Goal: Task Accomplishment & Management: Manage account settings

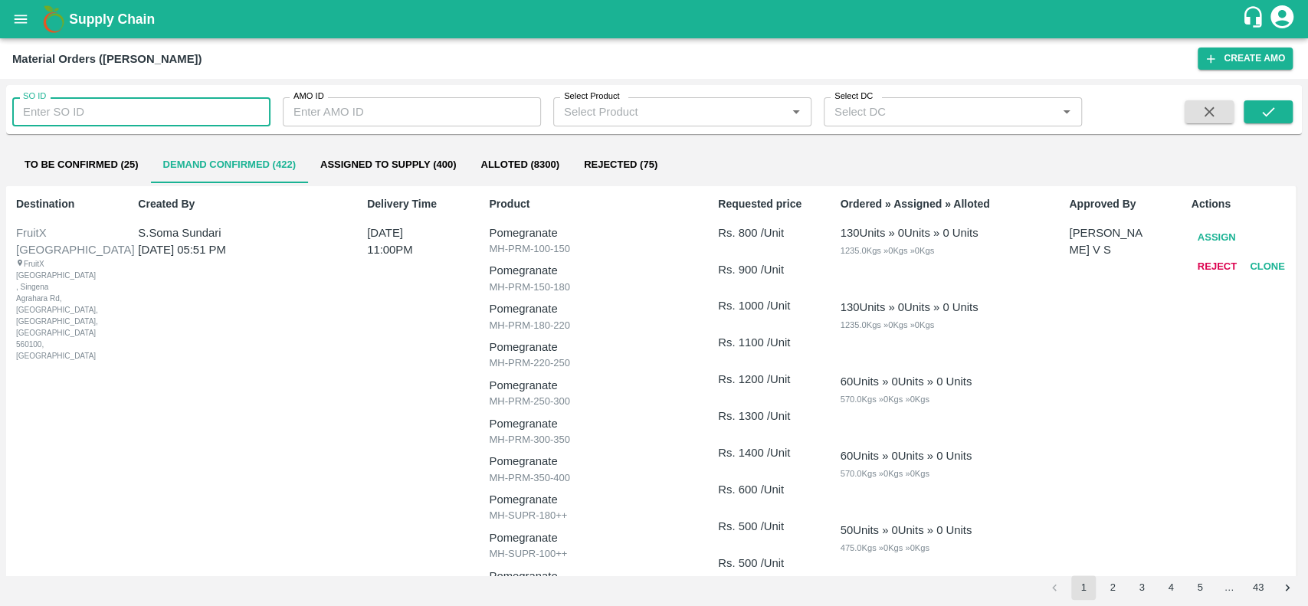
click at [137, 101] on input "SO ID" at bounding box center [141, 111] width 258 height 29
type input "603843"
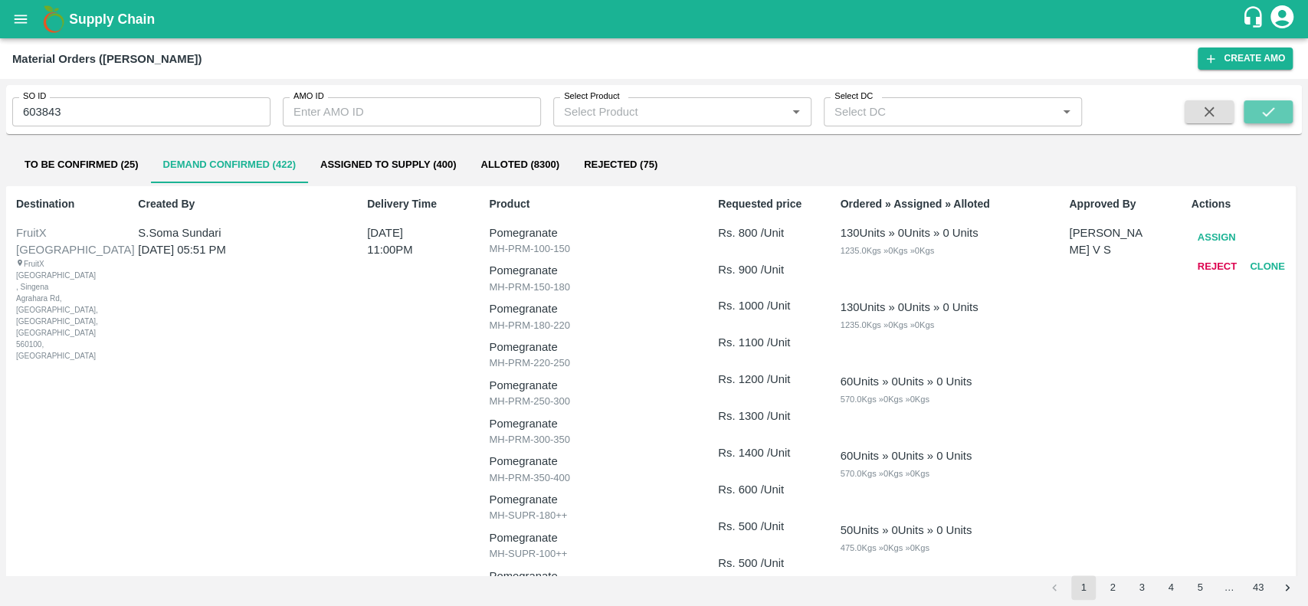
click at [1275, 112] on icon "submit" at bounding box center [1267, 111] width 17 height 17
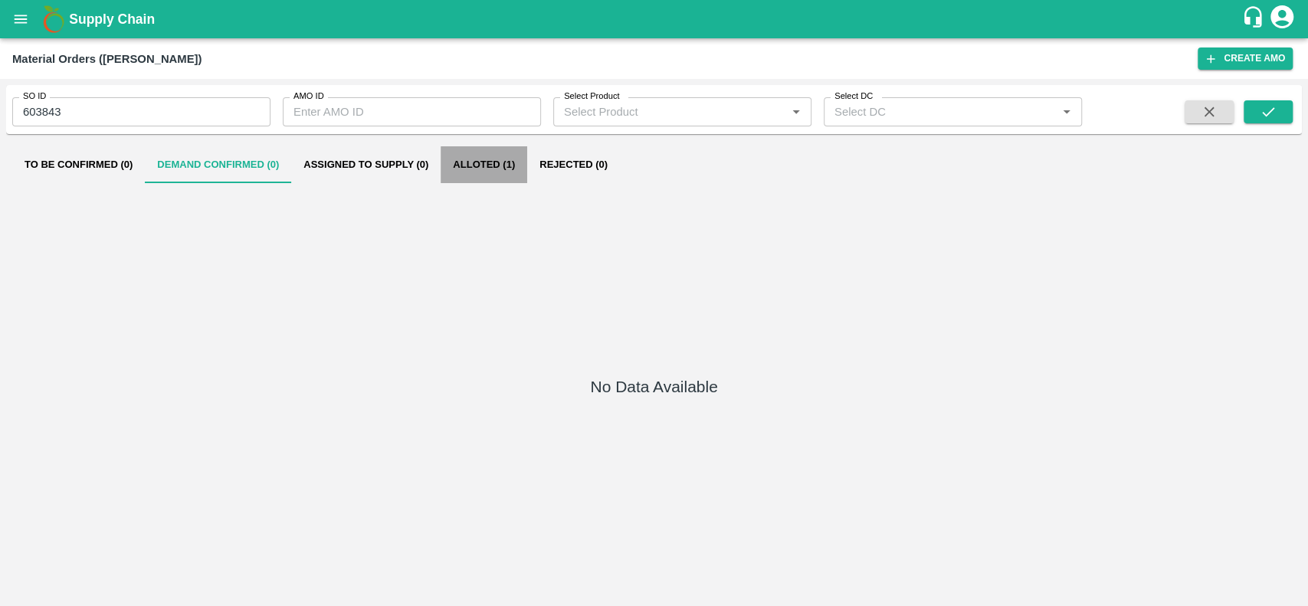
click at [472, 159] on button "Alloted (1)" at bounding box center [483, 164] width 87 height 37
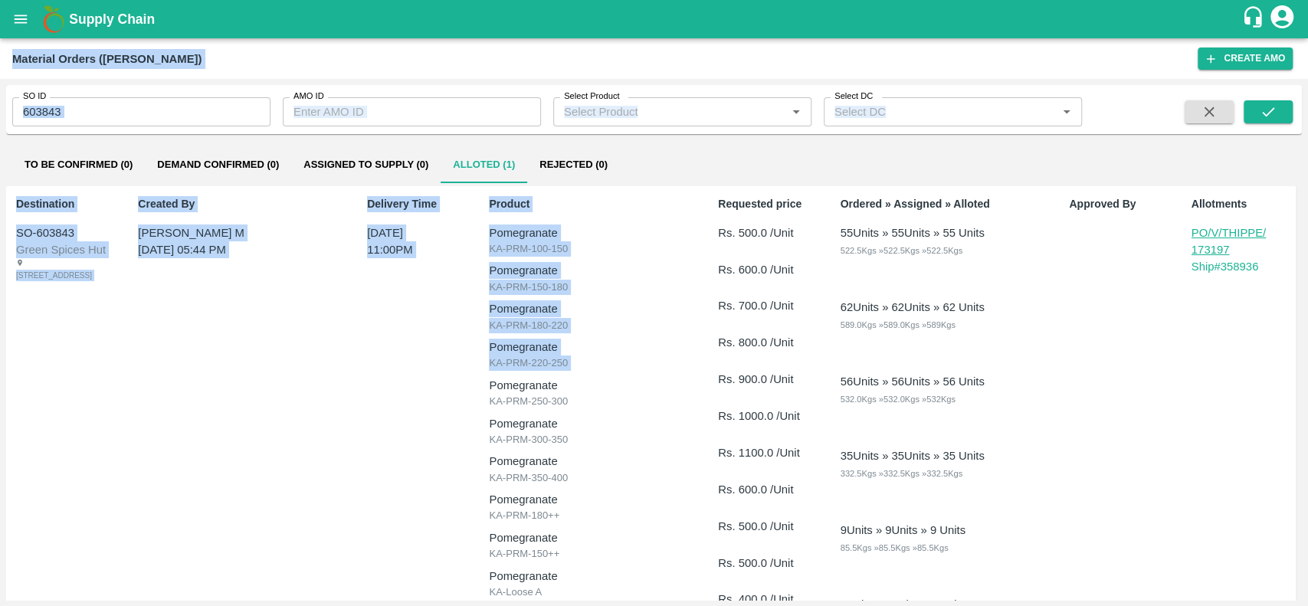
drag, startPoint x: 475, startPoint y: 393, endPoint x: 499, endPoint y: -89, distance: 482.4
click at [499, 0] on html "Supply Chain Material Orders (AMOs) Create AMO SO ID 603843 SO ID AMO ID AMO ID…" at bounding box center [654, 303] width 1308 height 606
click at [22, 22] on icon "open drawer" at bounding box center [21, 19] width 13 height 8
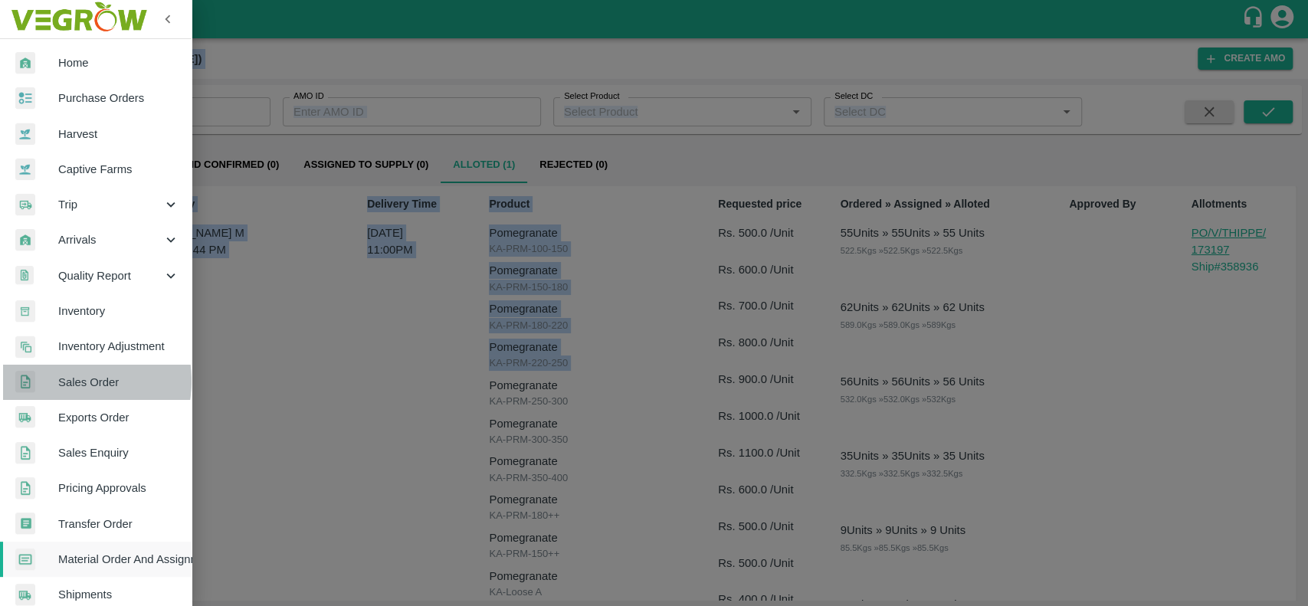
click at [60, 381] on span "Sales Order" at bounding box center [118, 382] width 121 height 17
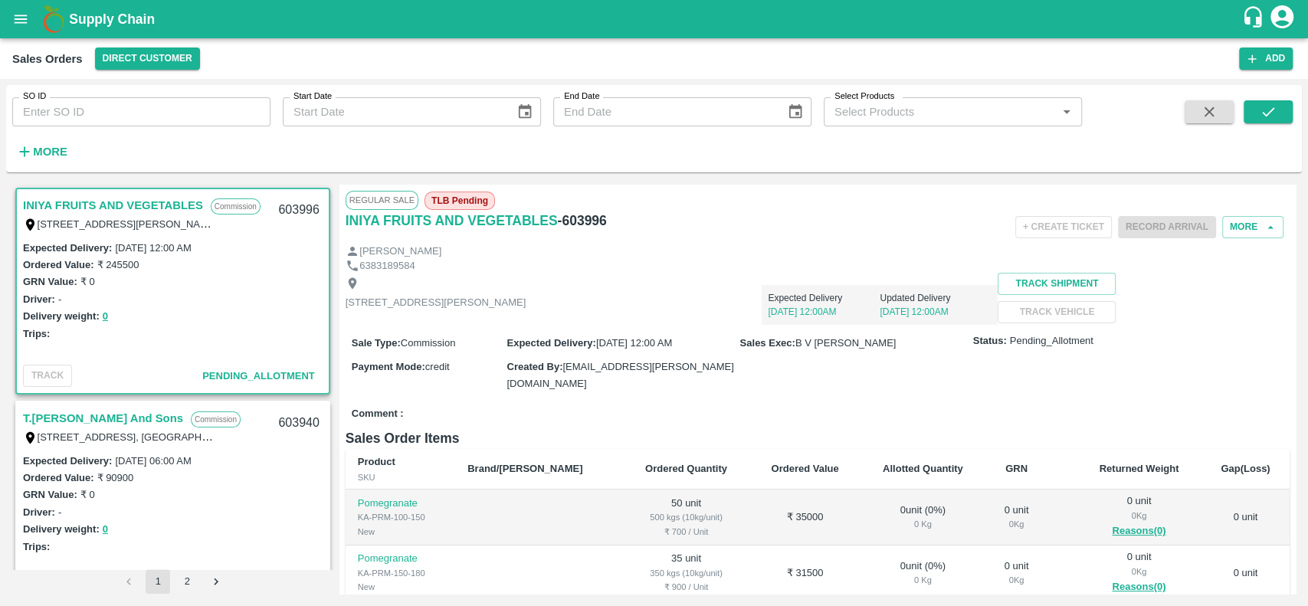
click at [43, 158] on strong "More" at bounding box center [50, 152] width 34 height 12
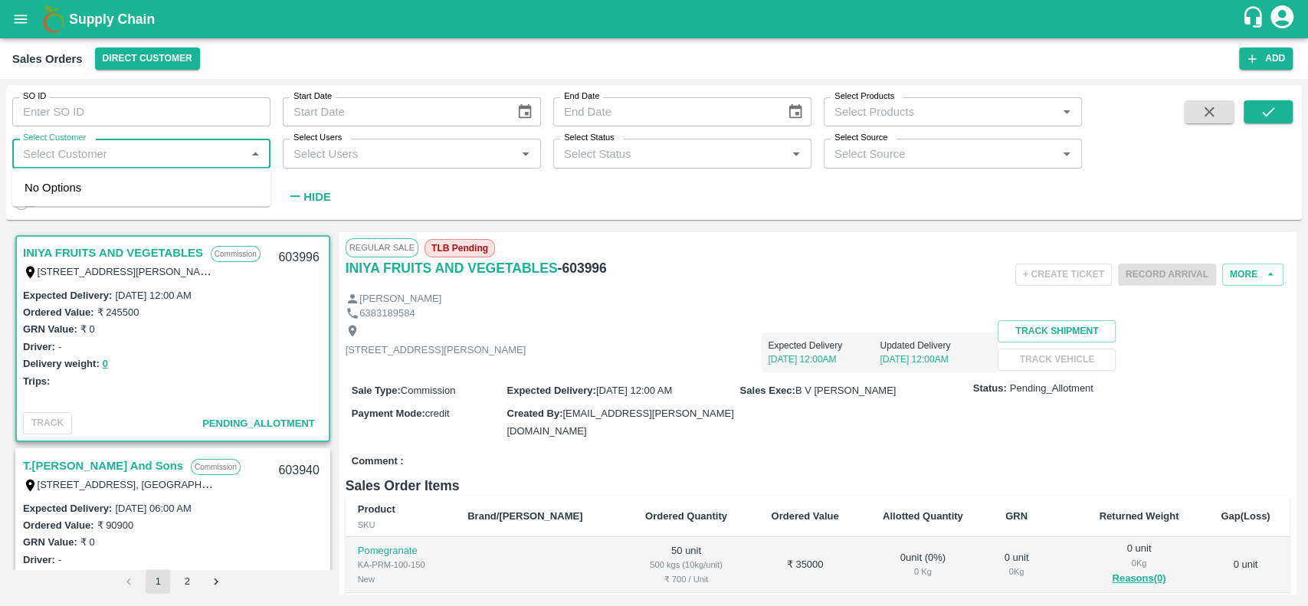
click at [59, 162] on input "Select Customer" at bounding box center [129, 153] width 224 height 20
type input "green s"
click at [61, 184] on div "Green Spices Hut" at bounding box center [141, 195] width 258 height 40
type input "green sp"
click at [45, 199] on input "checkbox" at bounding box center [40, 194] width 31 height 31
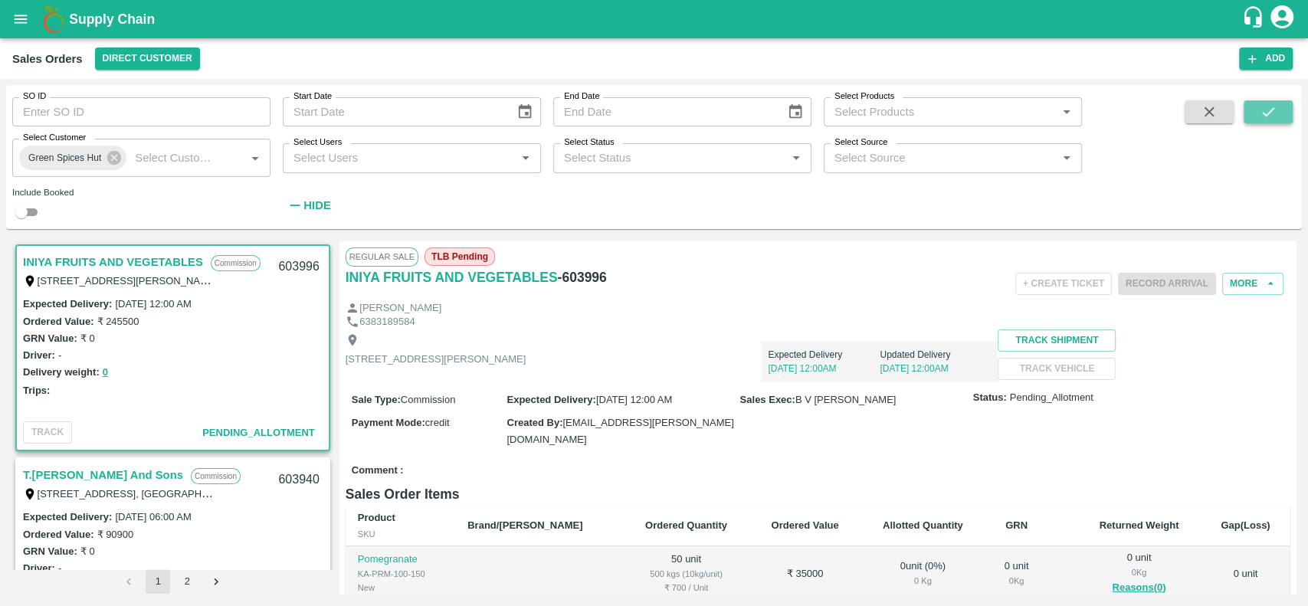
click at [1269, 116] on icon "submit" at bounding box center [1267, 111] width 17 height 17
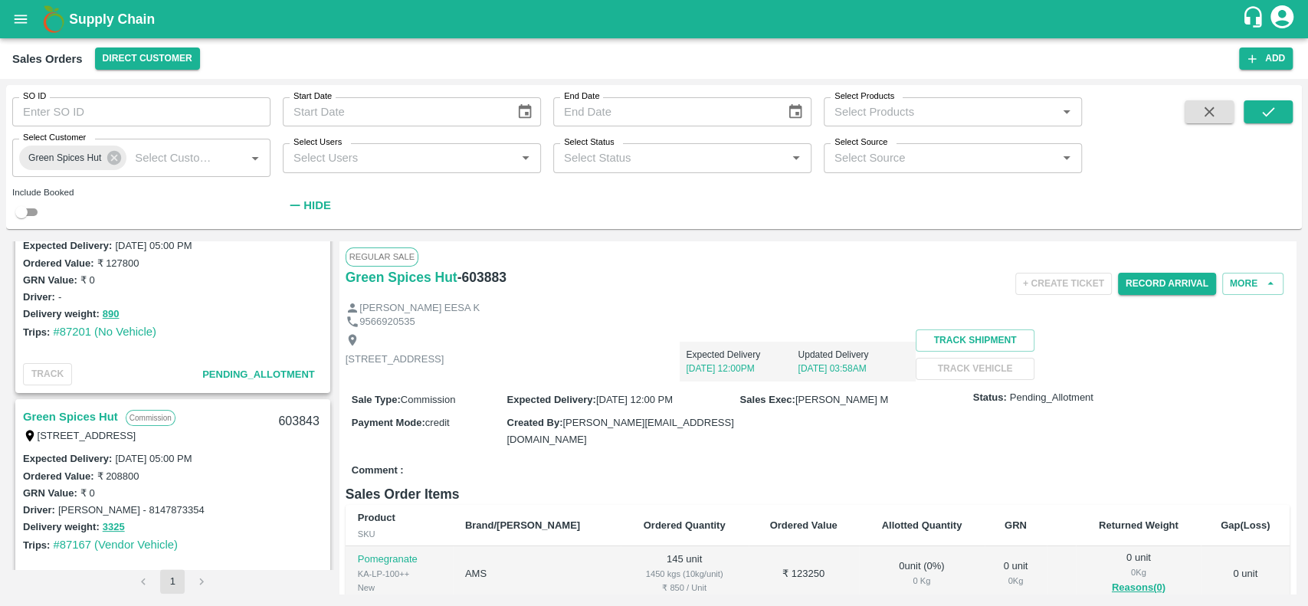
scroll to position [273, 0]
click at [81, 417] on link "Green Spices Hut" at bounding box center [70, 415] width 95 height 20
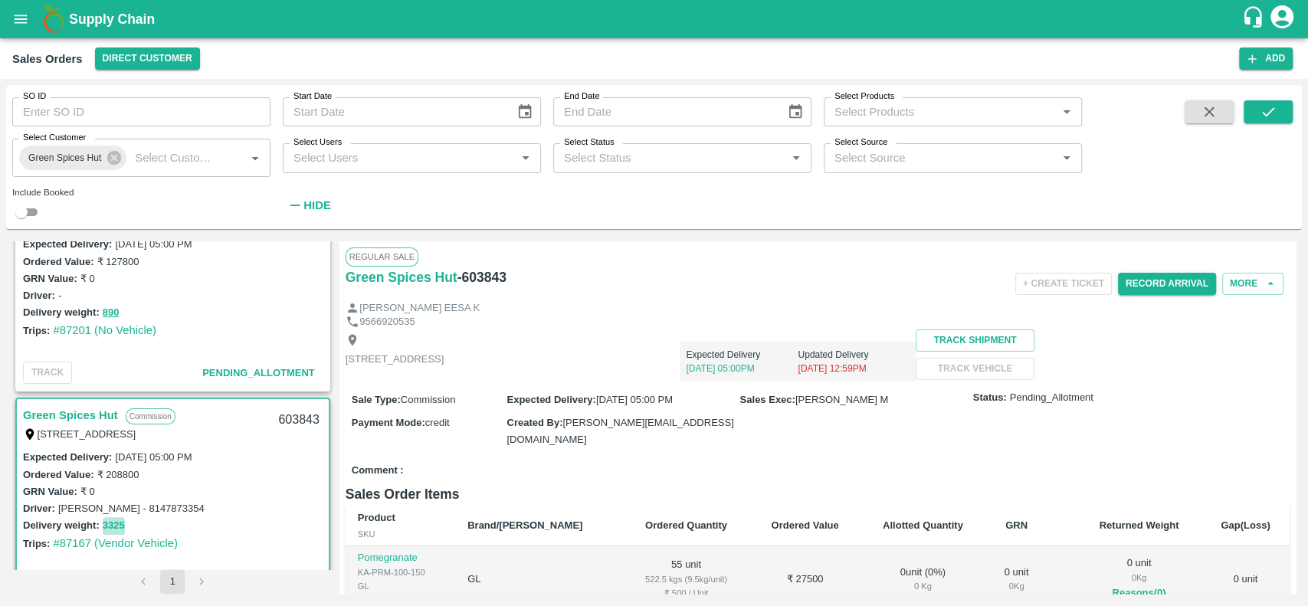
click at [108, 522] on button "3325" at bounding box center [114, 526] width 22 height 18
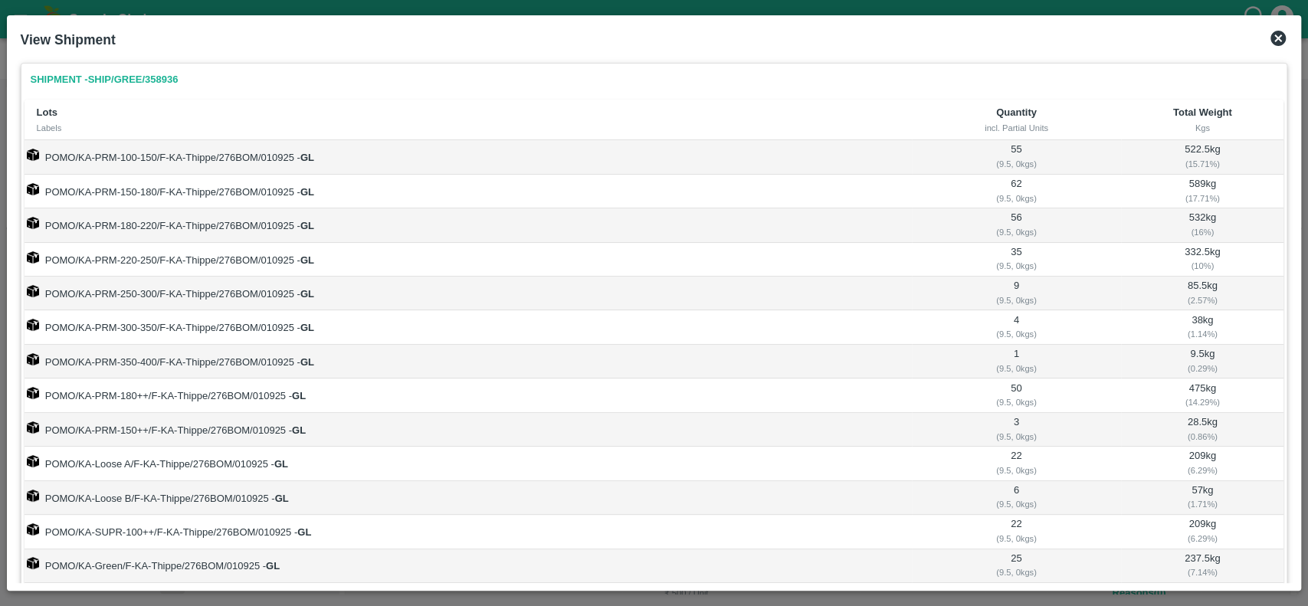
scroll to position [74, 0]
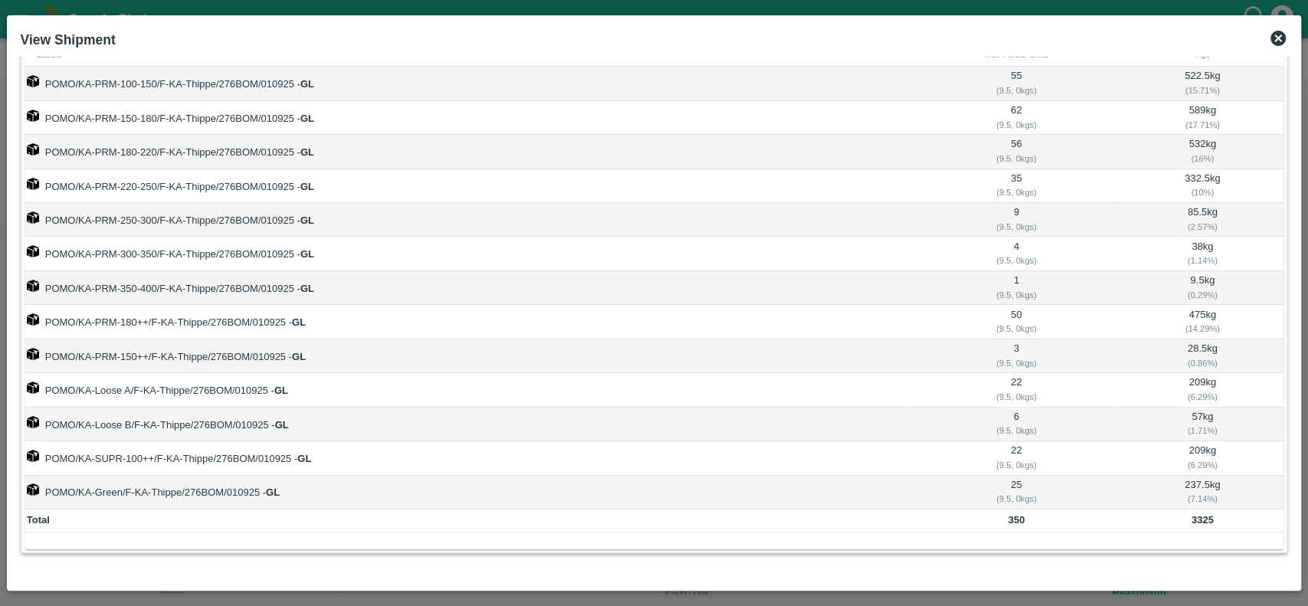
click at [1272, 44] on icon at bounding box center [1278, 38] width 18 height 18
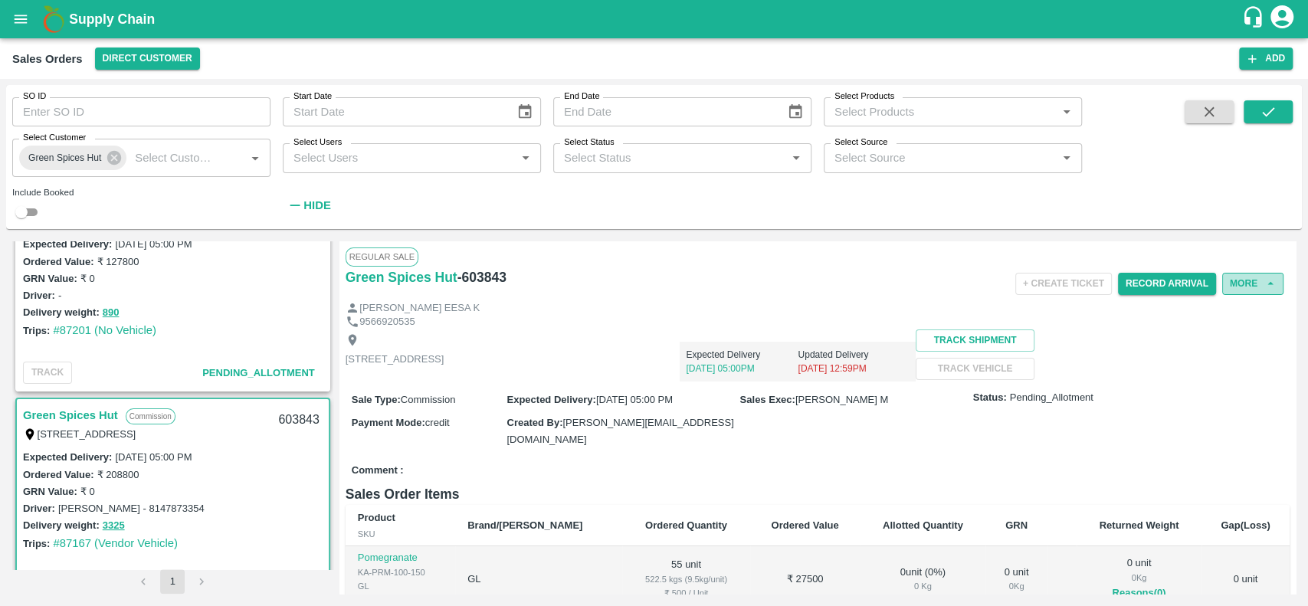
click at [1241, 279] on button "More" at bounding box center [1252, 284] width 61 height 22
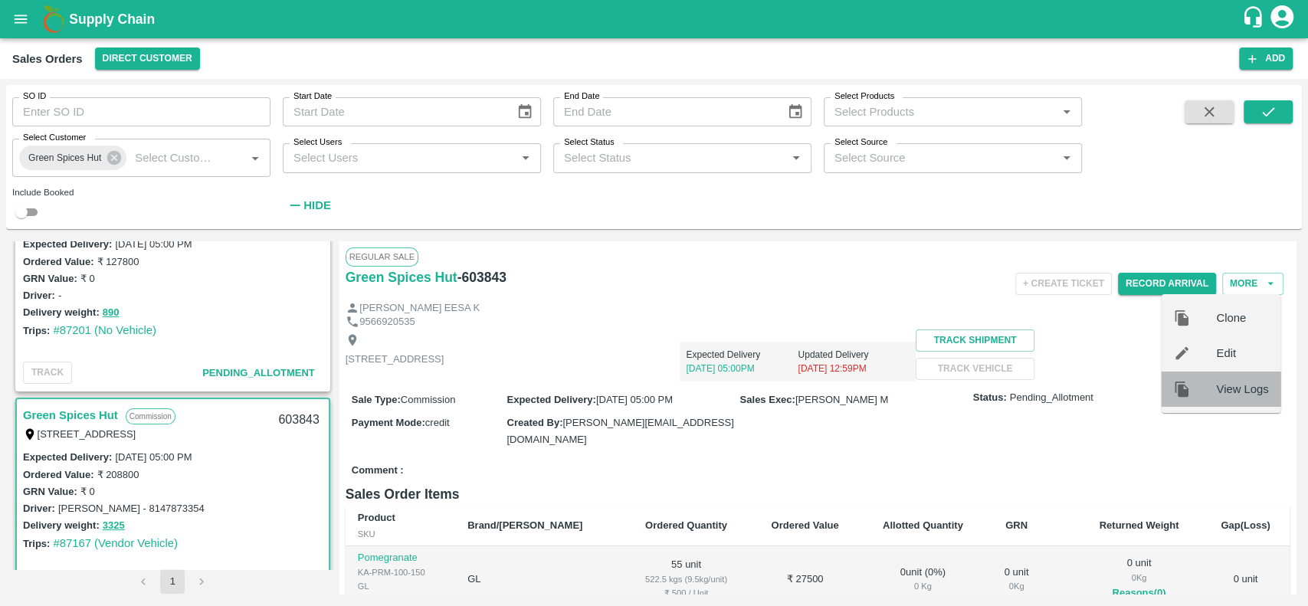
click at [1233, 400] on div "View Logs" at bounding box center [1221, 389] width 120 height 35
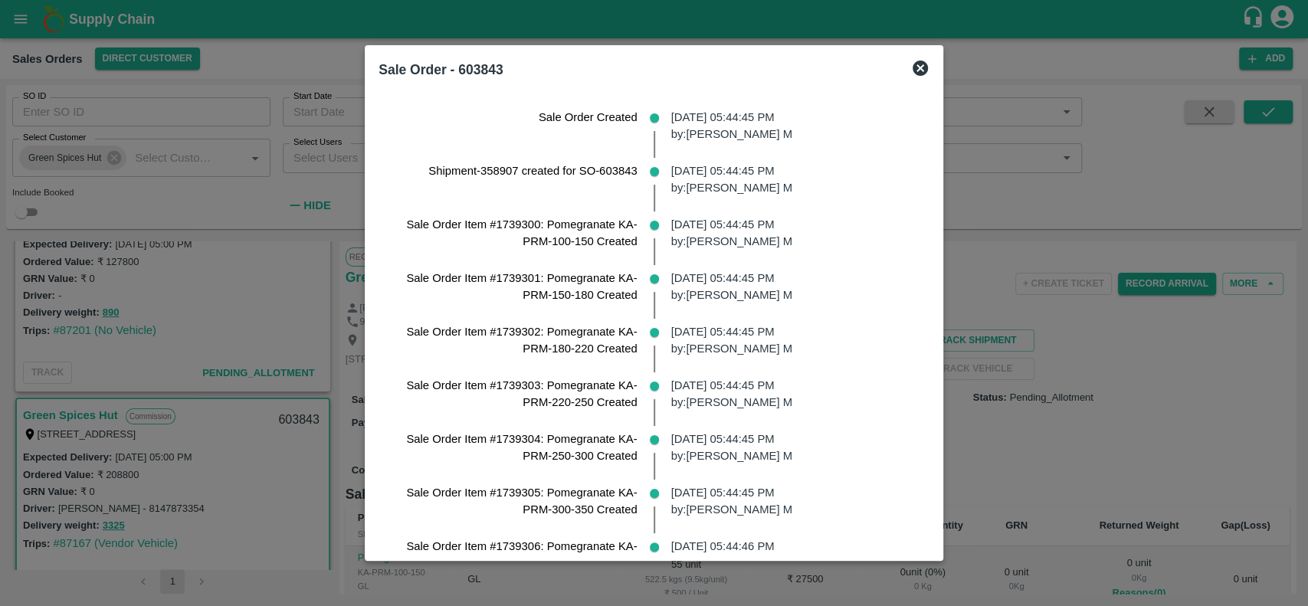
scroll to position [588, 0]
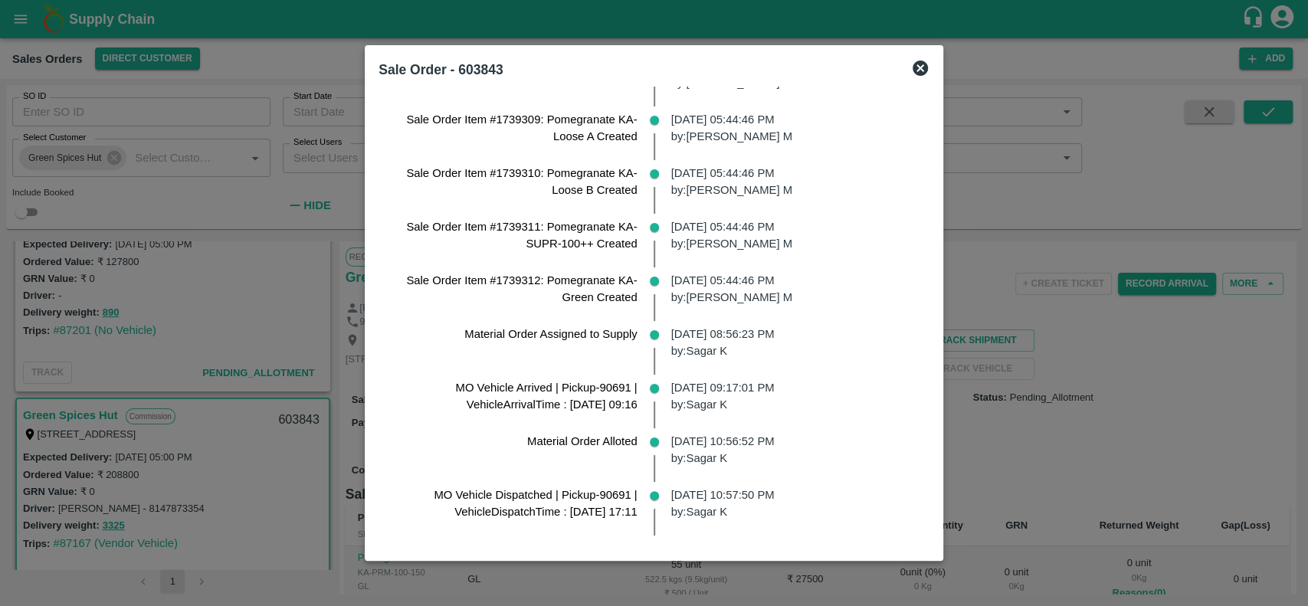
click at [929, 66] on icon at bounding box center [920, 68] width 18 height 18
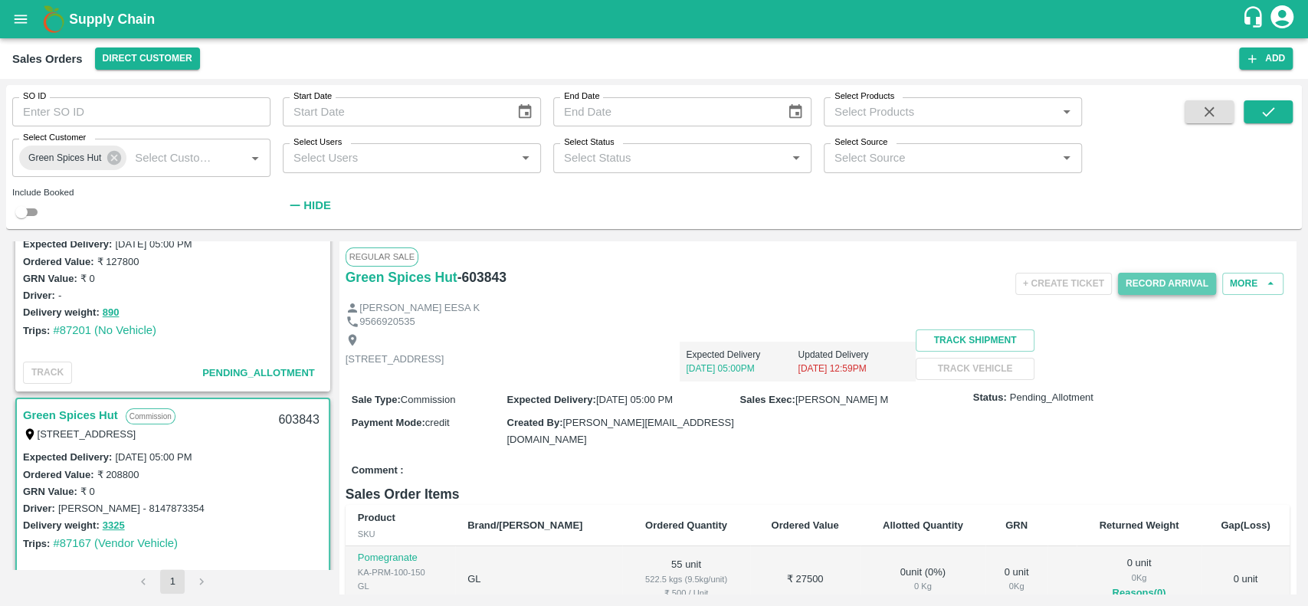
click at [1132, 278] on button "Record Arrival" at bounding box center [1167, 284] width 98 height 22
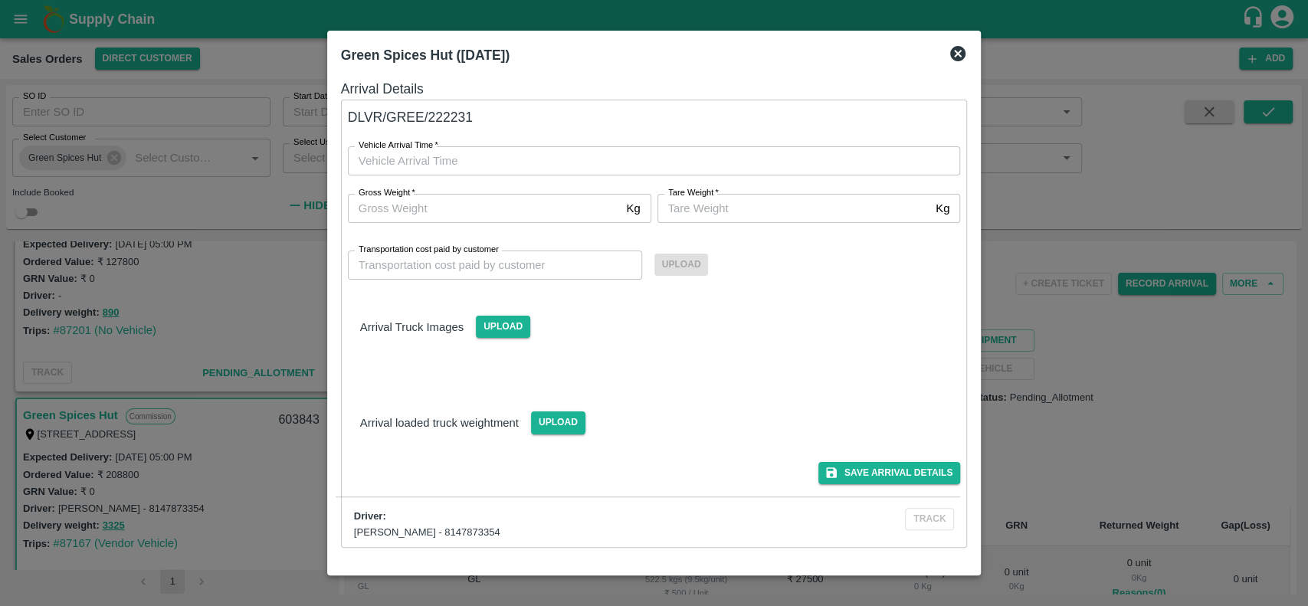
click at [954, 51] on icon at bounding box center [957, 53] width 18 height 18
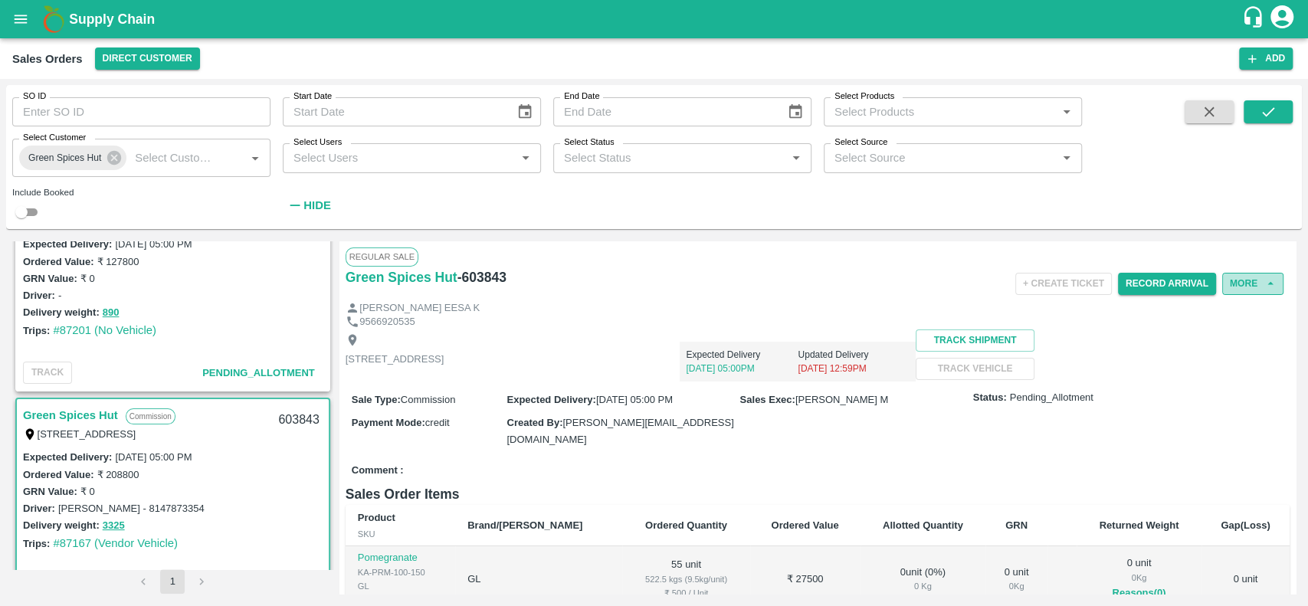
click at [1240, 280] on button "More" at bounding box center [1252, 284] width 61 height 22
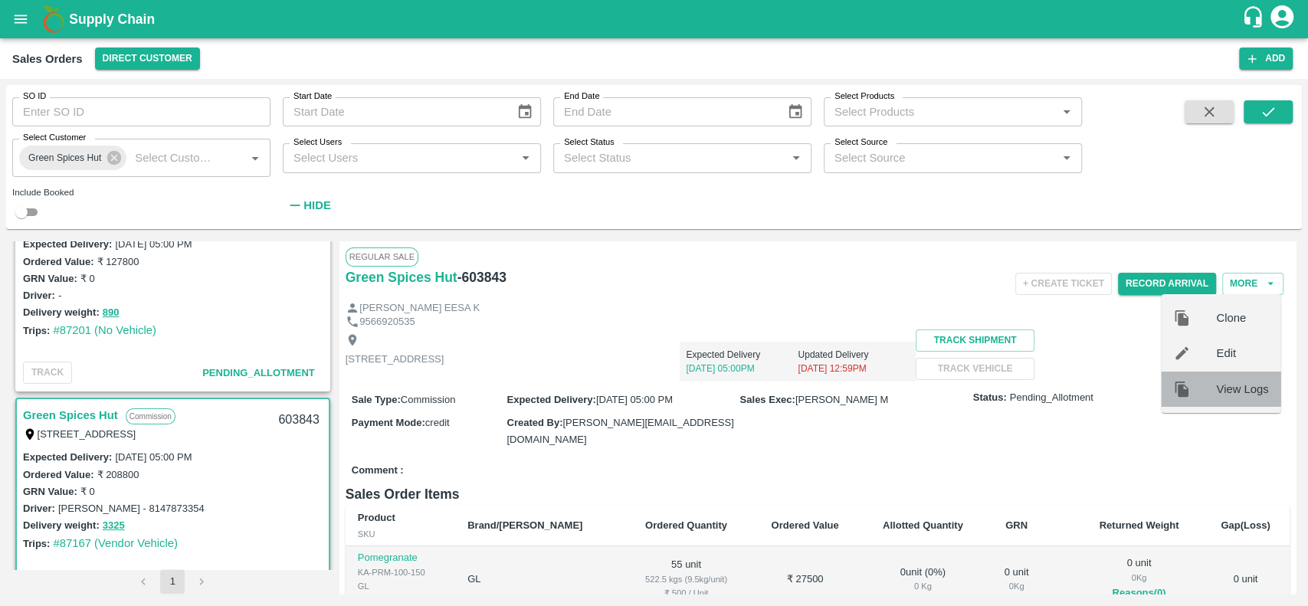
click at [1217, 390] on span "View Logs" at bounding box center [1242, 389] width 52 height 17
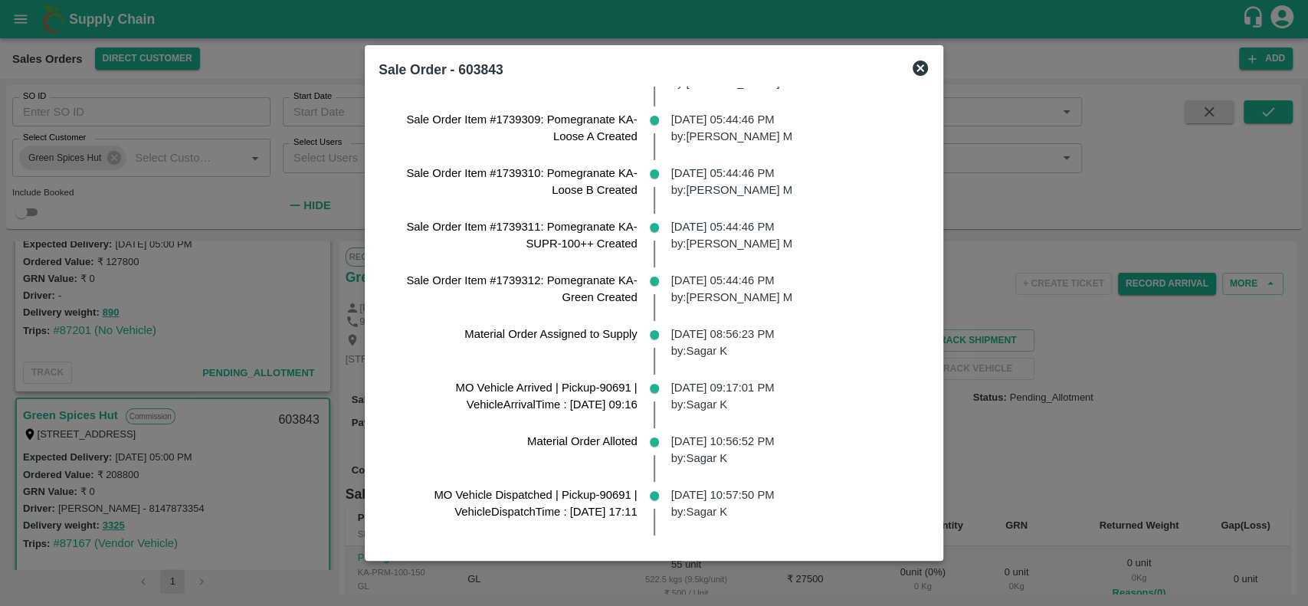
click at [929, 64] on icon at bounding box center [920, 68] width 18 height 18
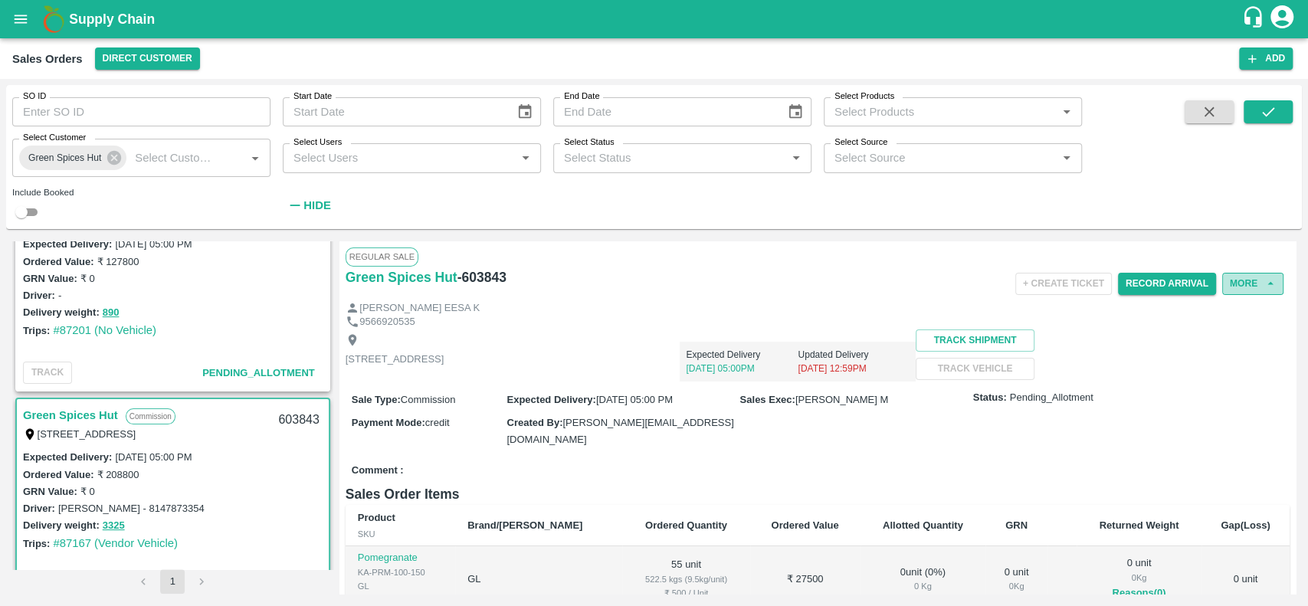
click at [1236, 286] on button "More" at bounding box center [1252, 284] width 61 height 22
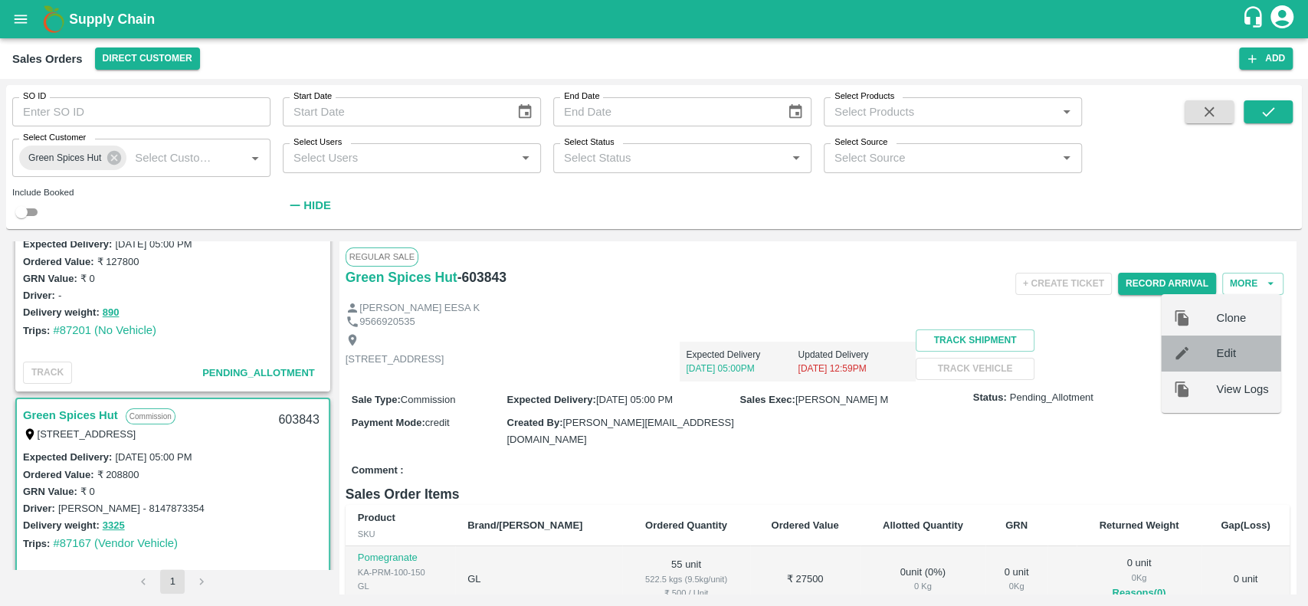
click at [1223, 349] on span "Edit" at bounding box center [1242, 353] width 52 height 17
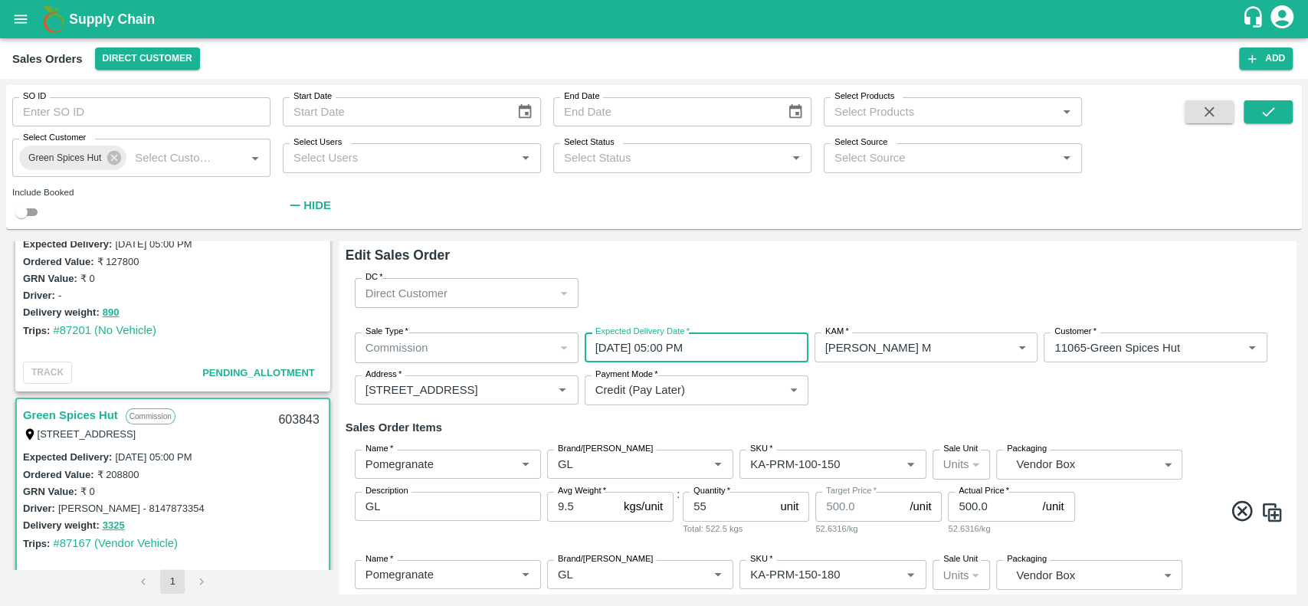
click at [748, 340] on input "01/09/2025 05:00 PM" at bounding box center [690, 346] width 213 height 29
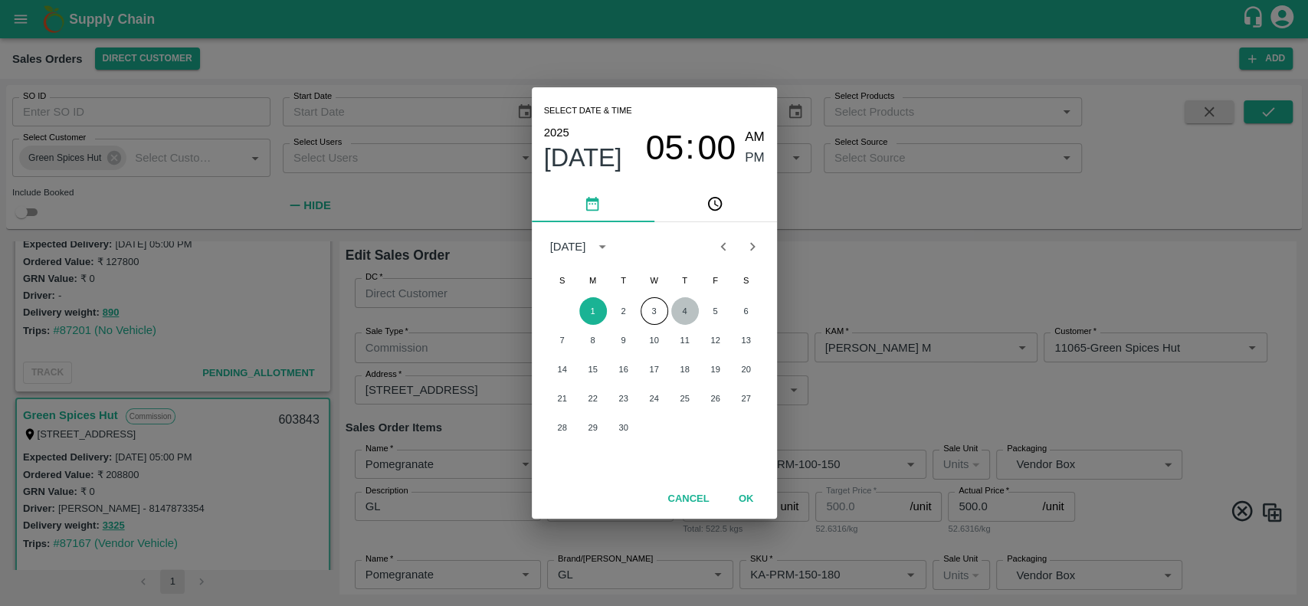
click at [687, 307] on button "4" at bounding box center [685, 311] width 28 height 28
type input "04/09/2025 05:00 PM"
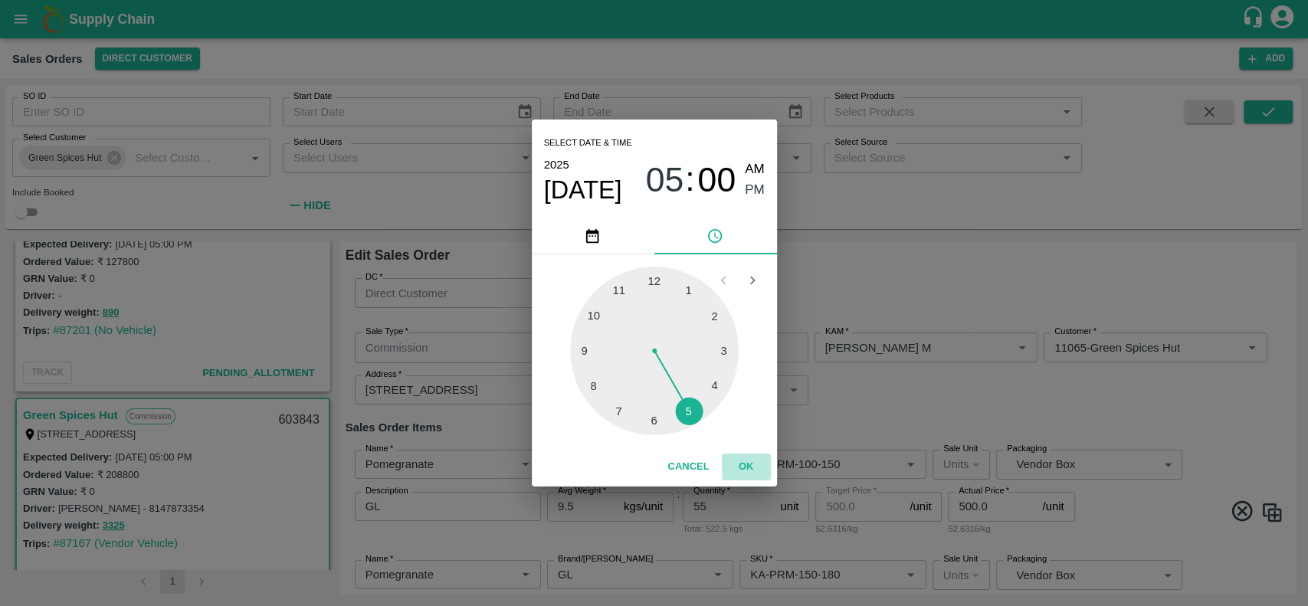
click at [747, 466] on button "OK" at bounding box center [746, 466] width 49 height 27
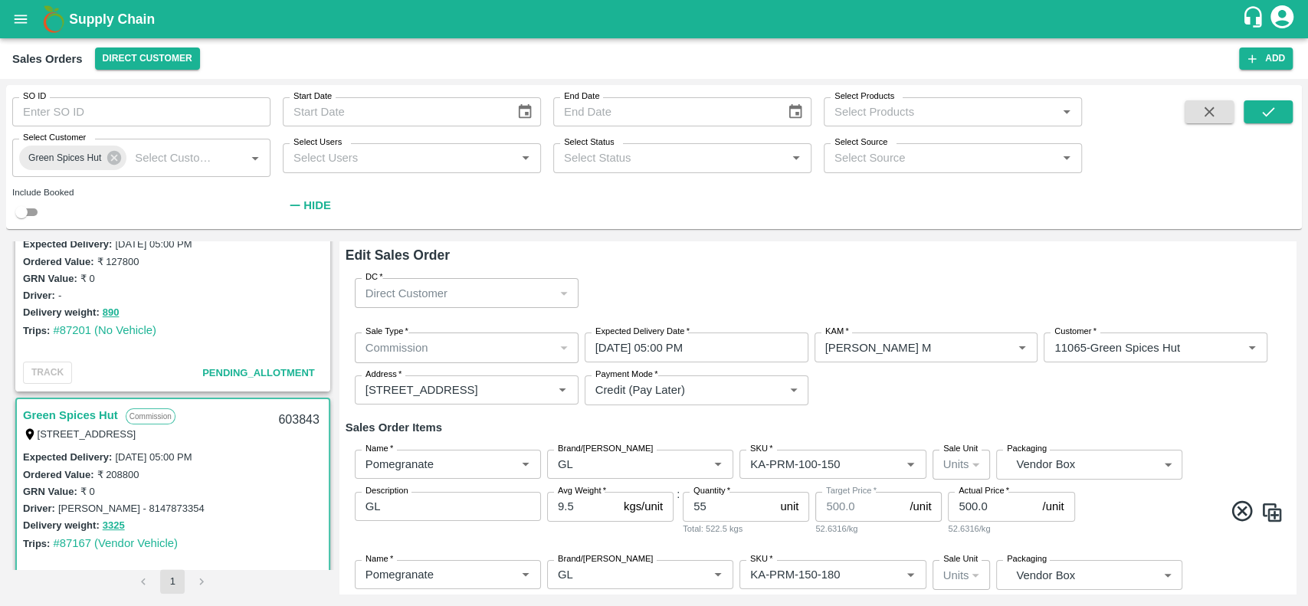
click at [902, 412] on div "Sale Type   * Commission 2 Sale Type Expected Delivery Date   * 04/09/2025 05:0…" at bounding box center [817, 368] width 944 height 97
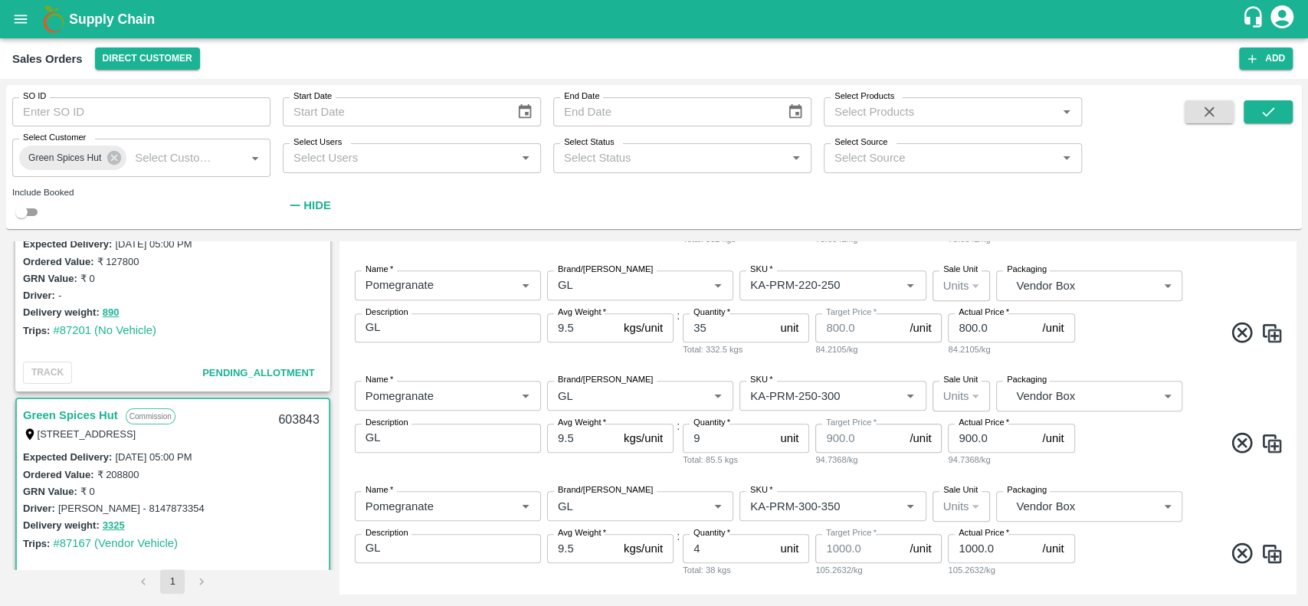
scroll to position [1316, 0]
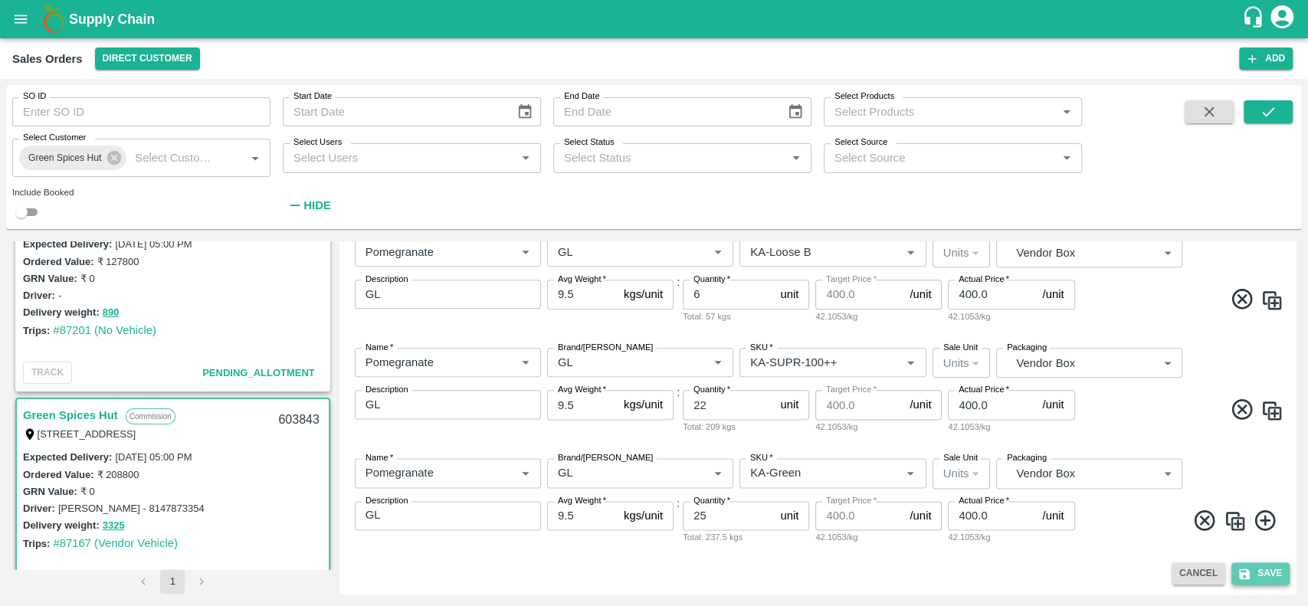
click at [1259, 571] on button "Save" at bounding box center [1260, 573] width 58 height 22
